Goal: Check status: Check status

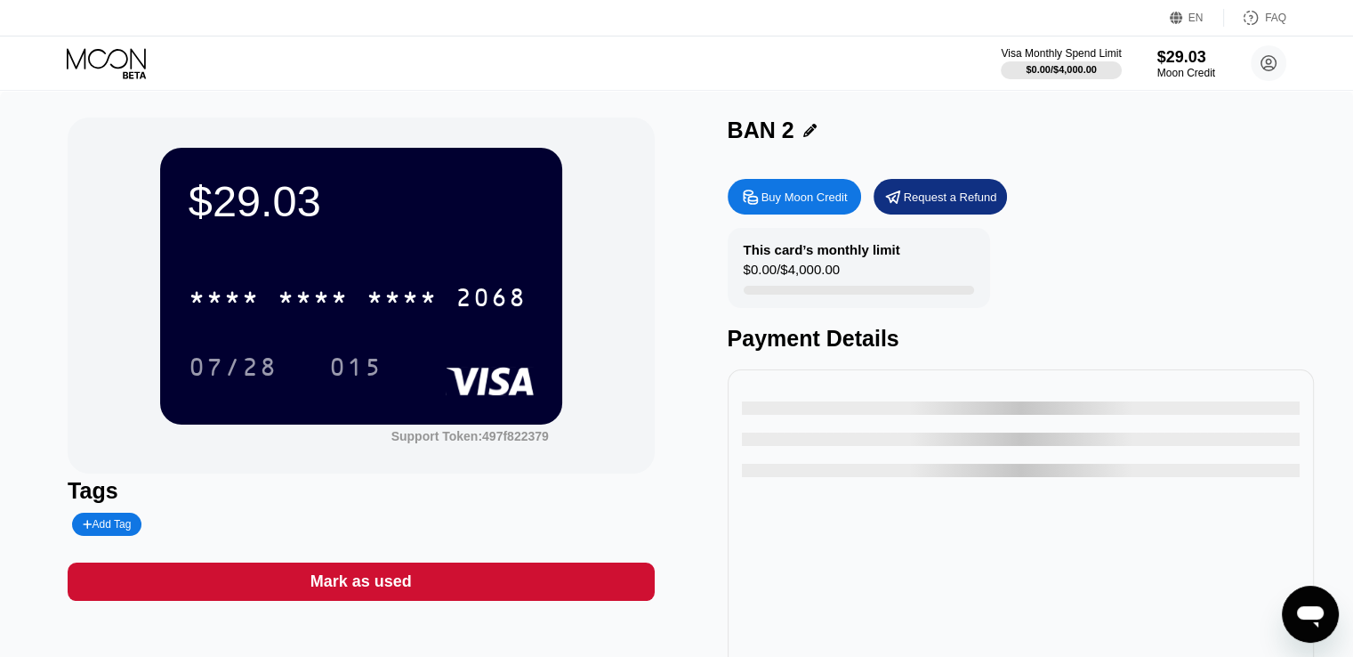
click at [109, 61] on icon at bounding box center [108, 63] width 83 height 31
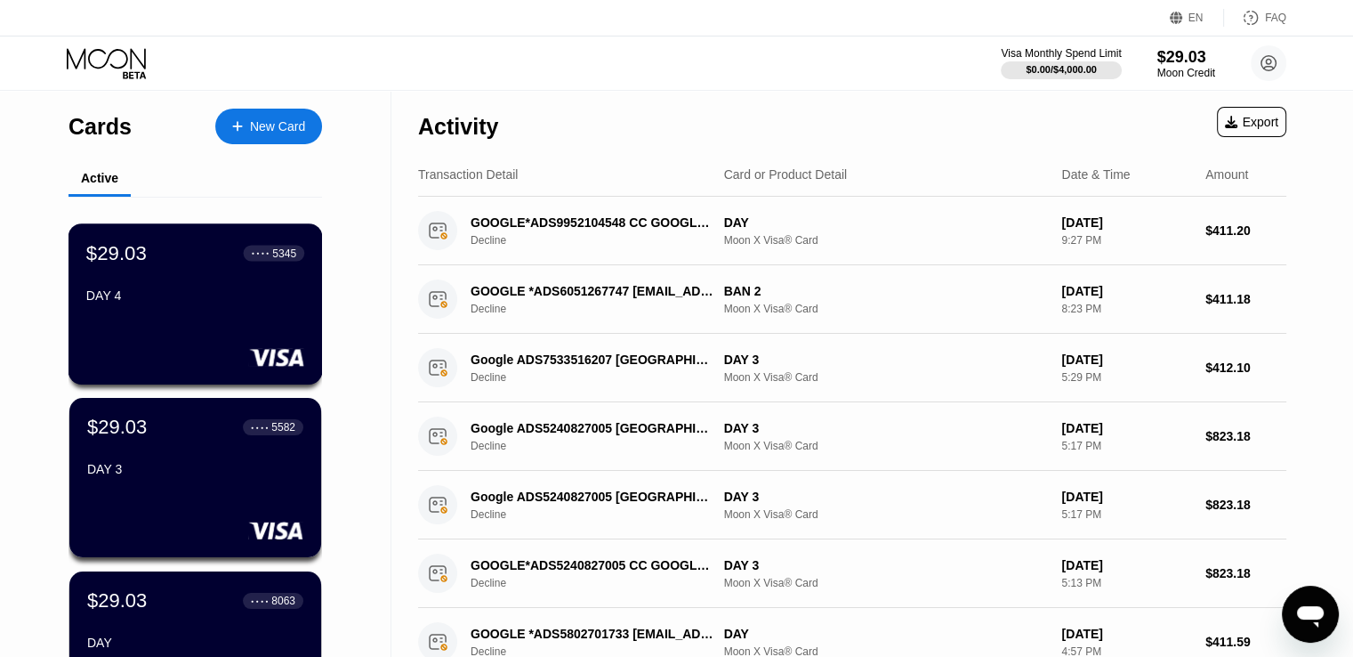
click at [188, 300] on div "DAY 4" at bounding box center [195, 295] width 218 height 14
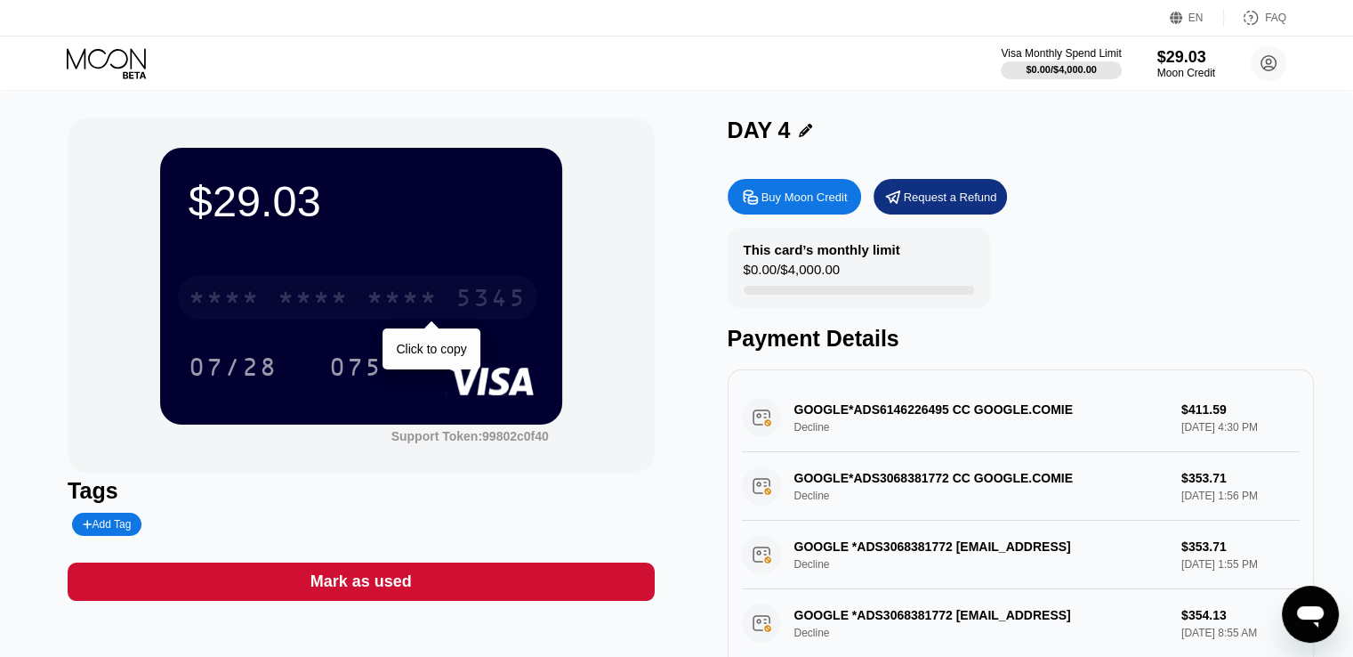
click at [443, 301] on div "* * * * * * * * * * * * 5345" at bounding box center [357, 297] width 359 height 44
